Goal: Task Accomplishment & Management: Use online tool/utility

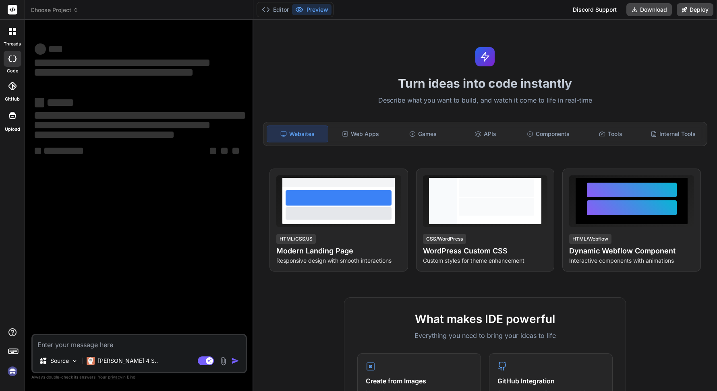
click at [14, 375] on img at bounding box center [13, 372] width 14 height 14
type textarea "x"
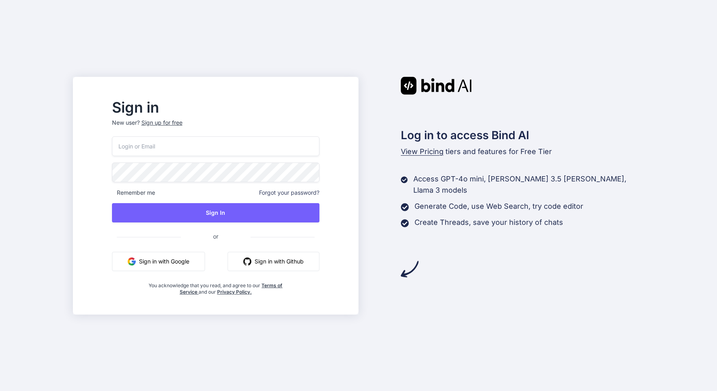
click at [212, 149] on input "email" at bounding box center [215, 147] width 207 height 20
type input "in"
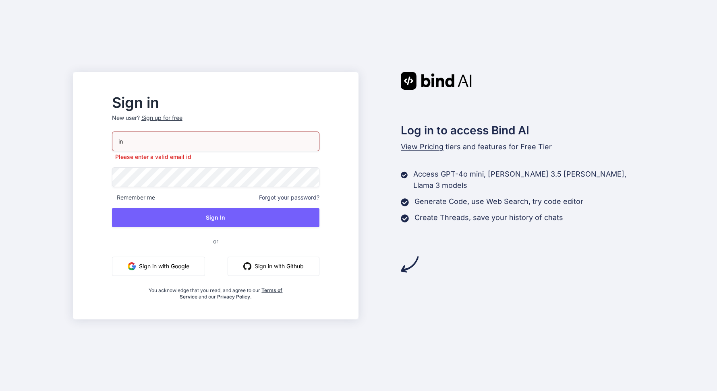
click at [185, 259] on button "Sign in with Google" at bounding box center [158, 266] width 93 height 19
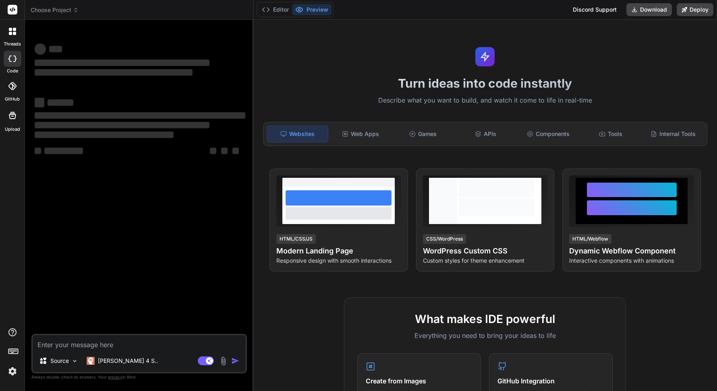
click at [19, 372] on div at bounding box center [12, 353] width 25 height 51
click at [12, 372] on img at bounding box center [13, 372] width 14 height 14
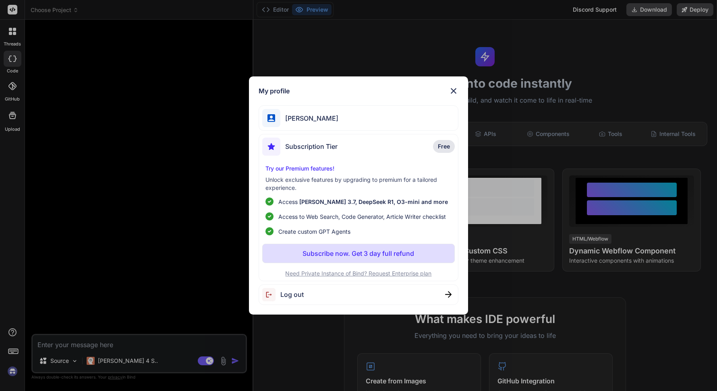
type textarea "x"
click at [320, 120] on span "David Amini" at bounding box center [309, 119] width 58 height 10
click at [453, 91] on img at bounding box center [454, 91] width 10 height 10
